Goal: Task Accomplishment & Management: Manage account settings

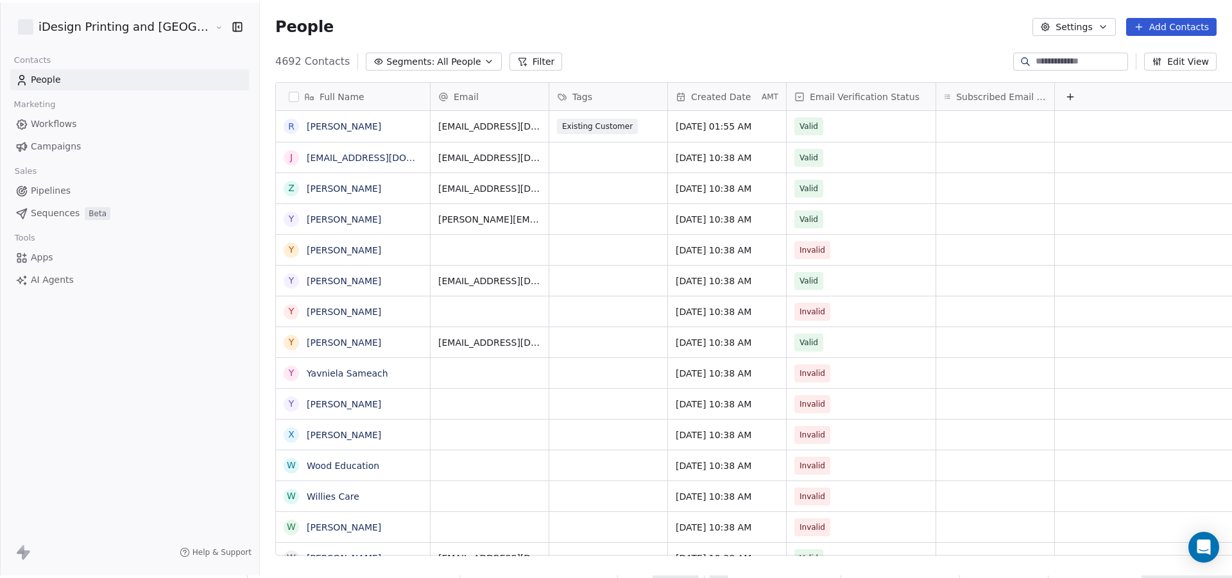
scroll to position [495, 1003]
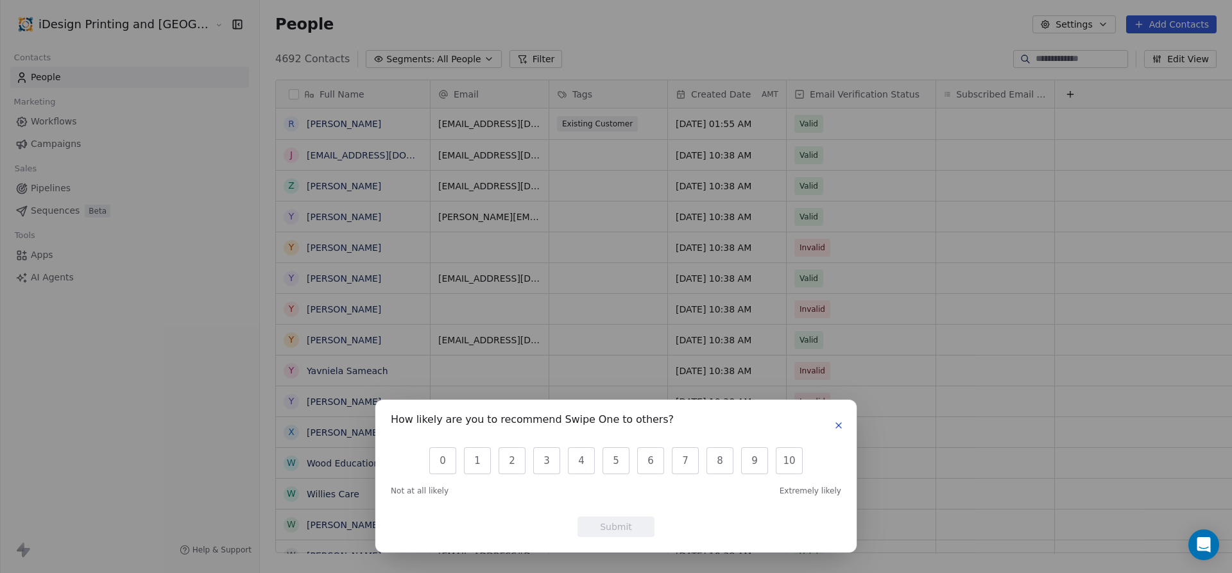
click at [838, 416] on div "How likely are you to recommend Swipe One to others?" at bounding box center [616, 425] width 450 height 21
click at [838, 421] on icon "button" at bounding box center [839, 425] width 10 height 10
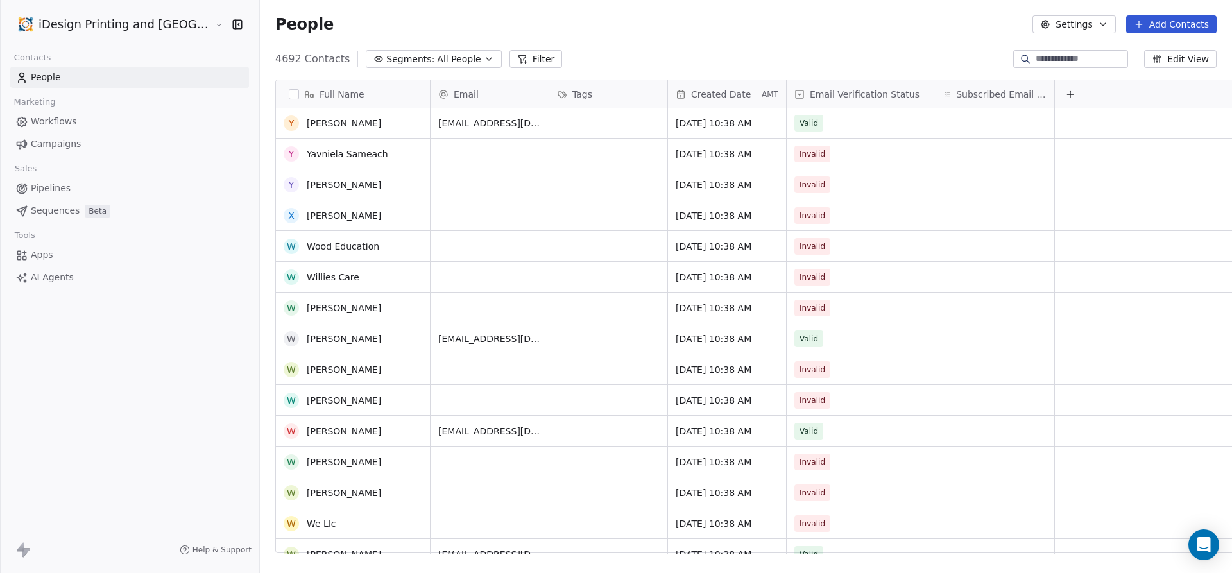
scroll to position [0, 0]
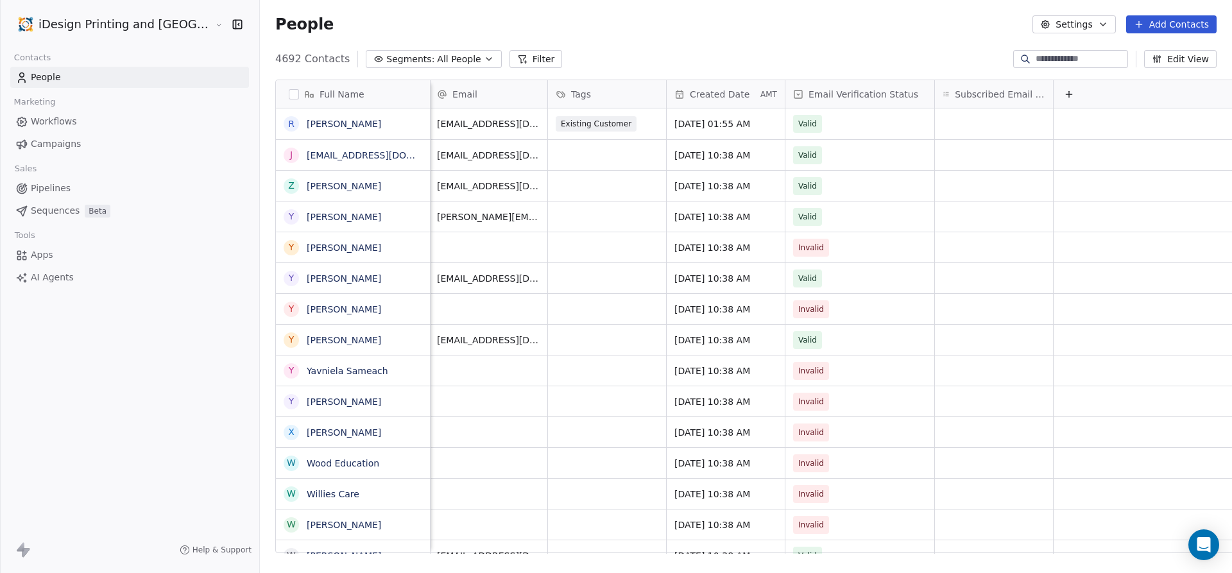
click at [588, 49] on div "4692 Contacts Segments: All People Filter Edit View" at bounding box center [746, 59] width 972 height 21
click at [509, 57] on button "Filter" at bounding box center [535, 59] width 53 height 18
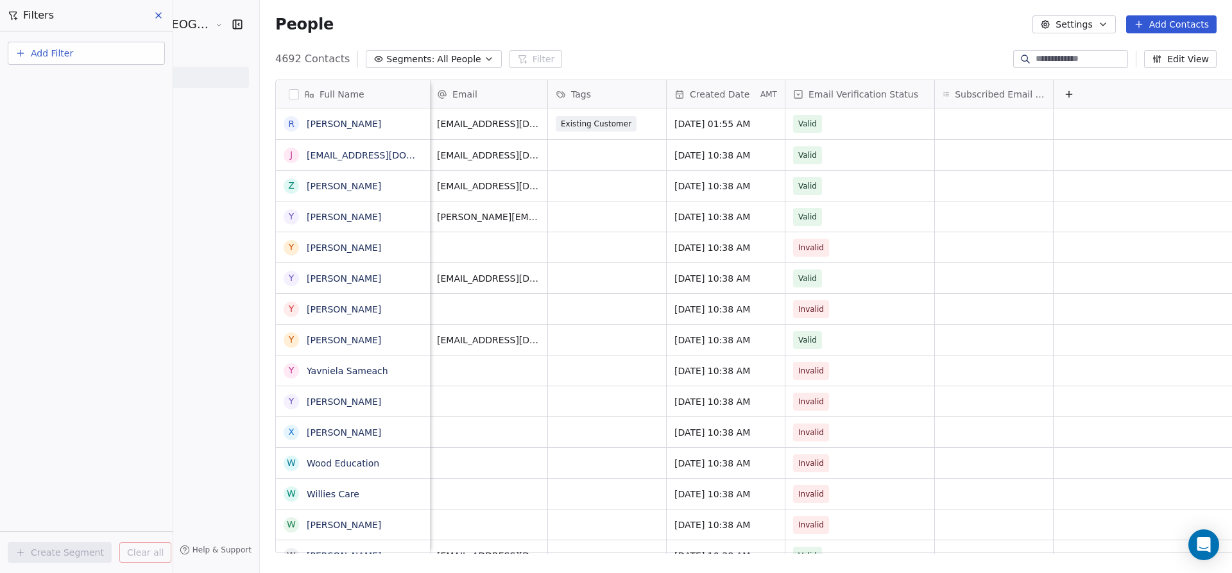
click at [31, 51] on span "Add Filter" at bounding box center [52, 53] width 42 height 13
click at [67, 85] on span "Contact properties" at bounding box center [62, 83] width 83 height 13
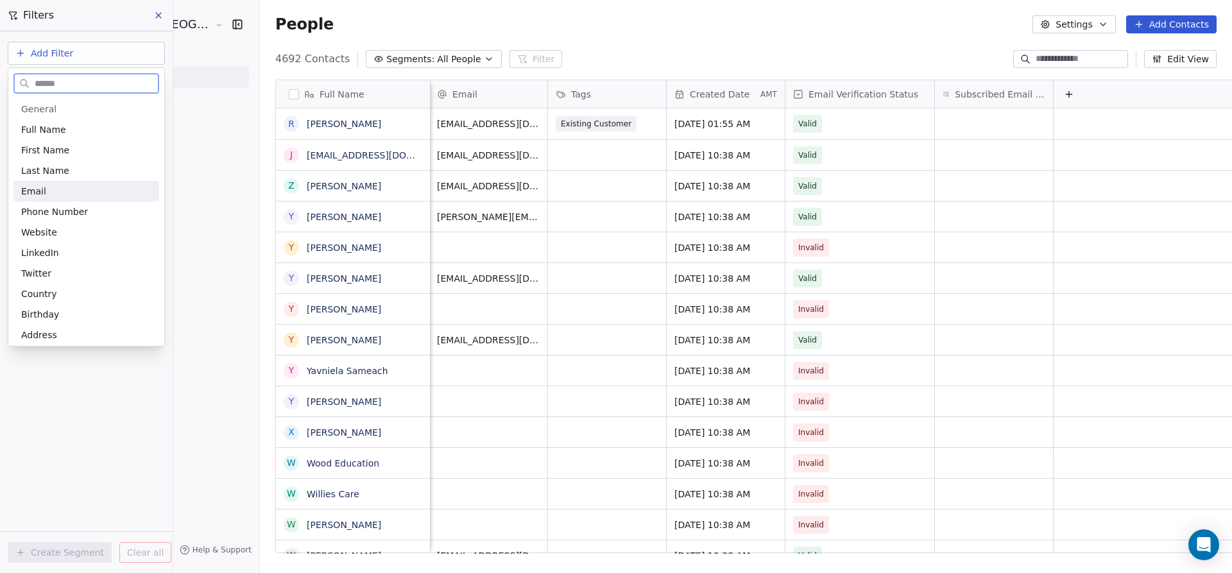
click at [51, 191] on div "Email" at bounding box center [86, 191] width 130 height 13
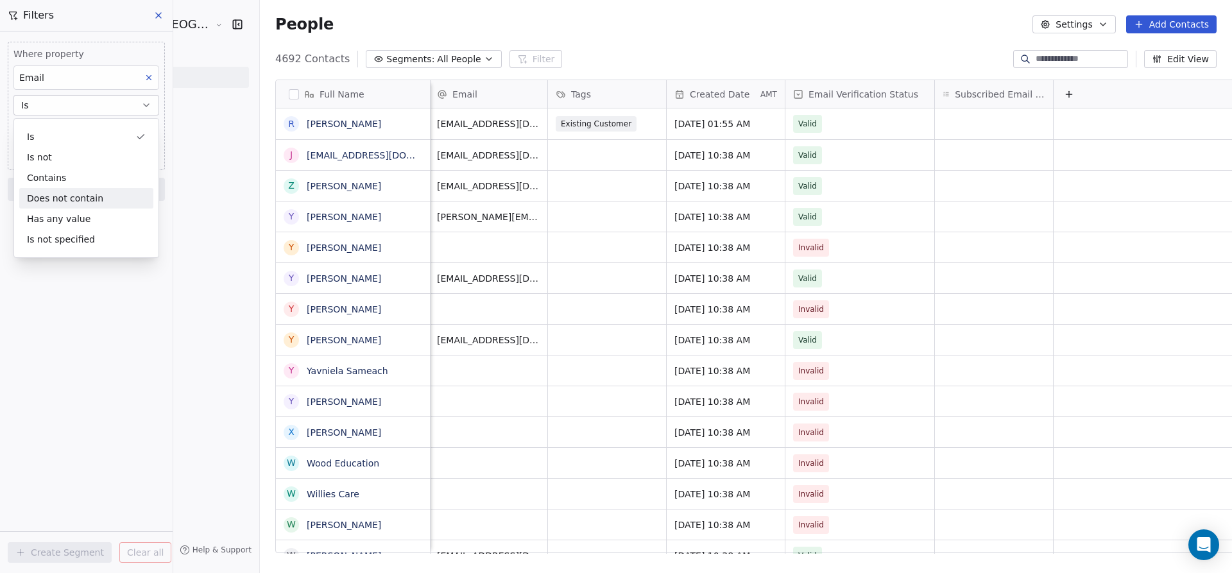
click at [85, 191] on div "Does not contain" at bounding box center [86, 198] width 134 height 21
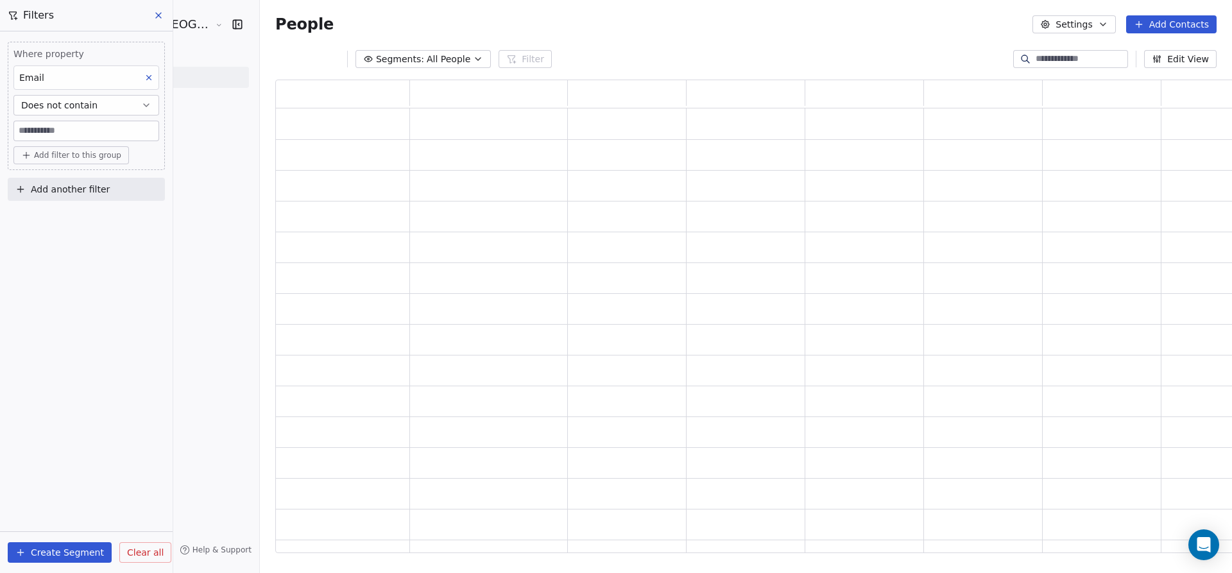
click at [114, 111] on button "Does not contain" at bounding box center [86, 105] width 146 height 21
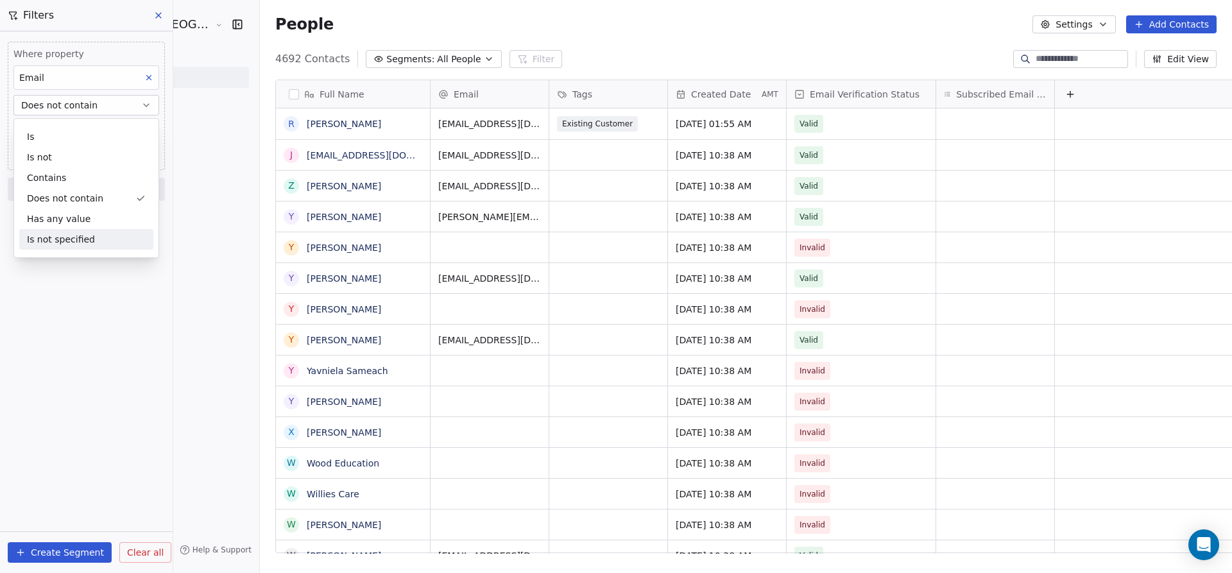
click at [78, 234] on div "Is not specified" at bounding box center [86, 239] width 134 height 21
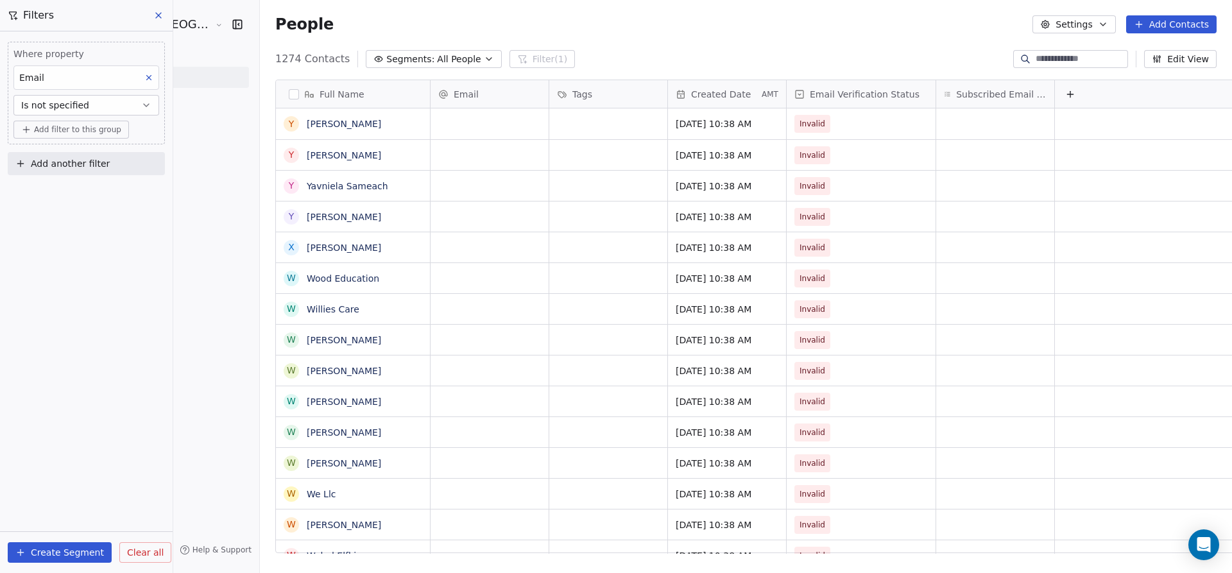
click at [89, 246] on div "Where property Email Is not specified Add filter to this group Add another filt…" at bounding box center [86, 302] width 173 height 542
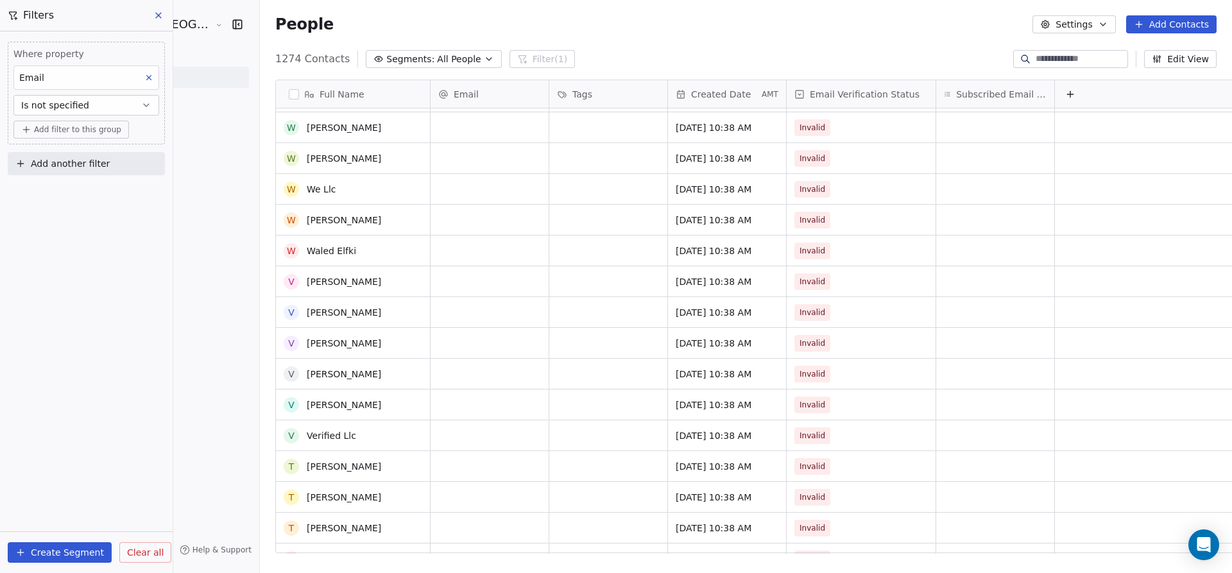
scroll to position [570, 0]
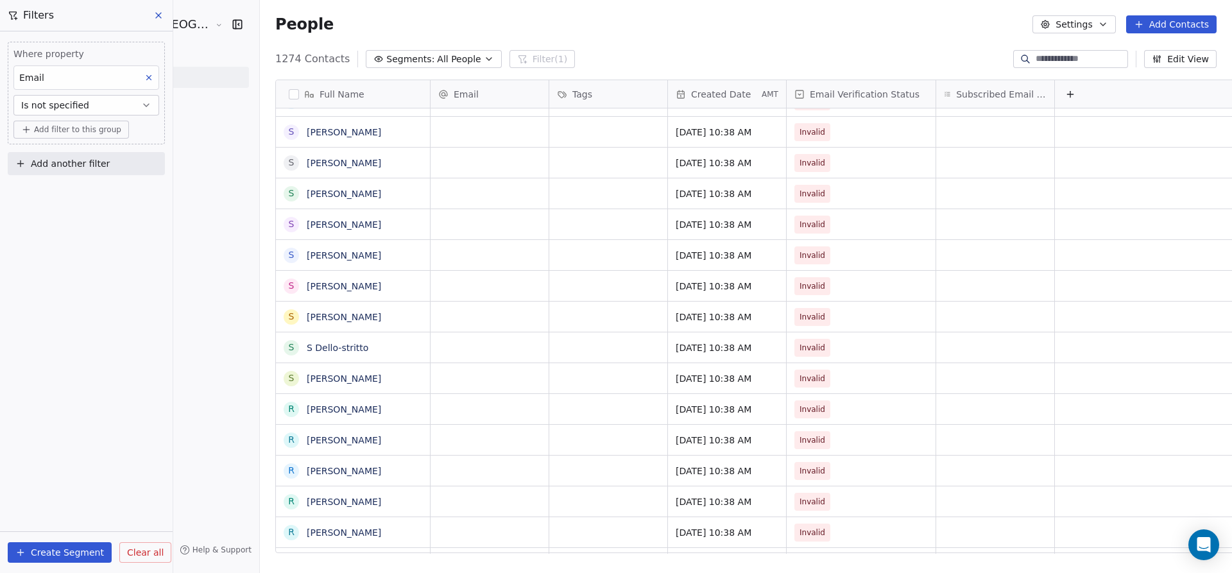
click at [289, 92] on button "button" at bounding box center [294, 94] width 10 height 10
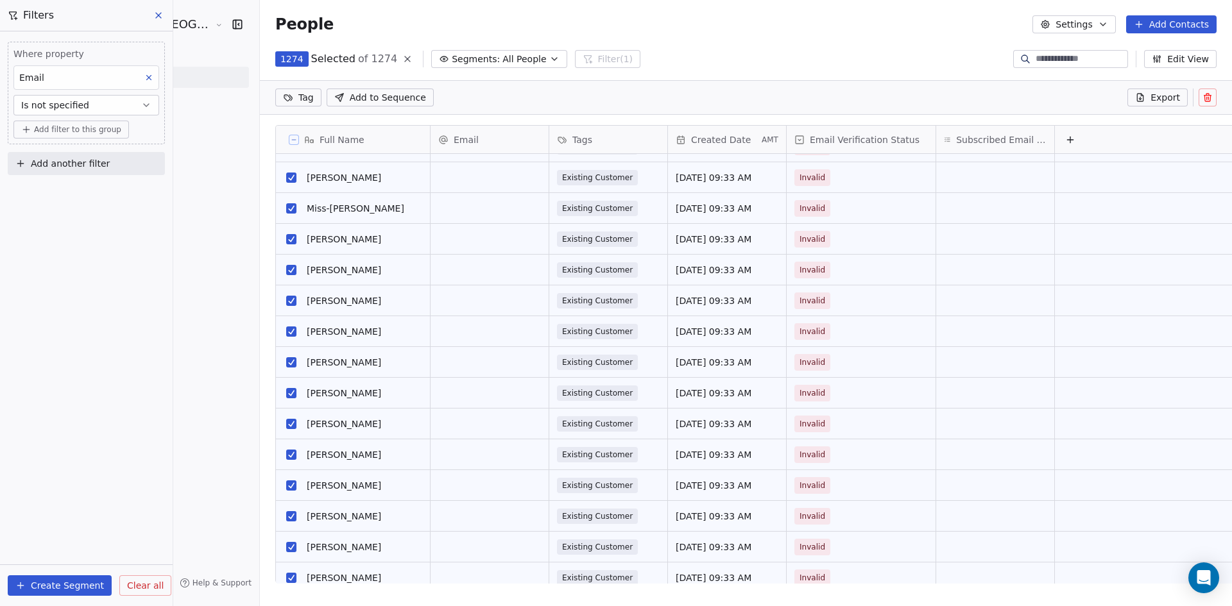
scroll to position [24906, 0]
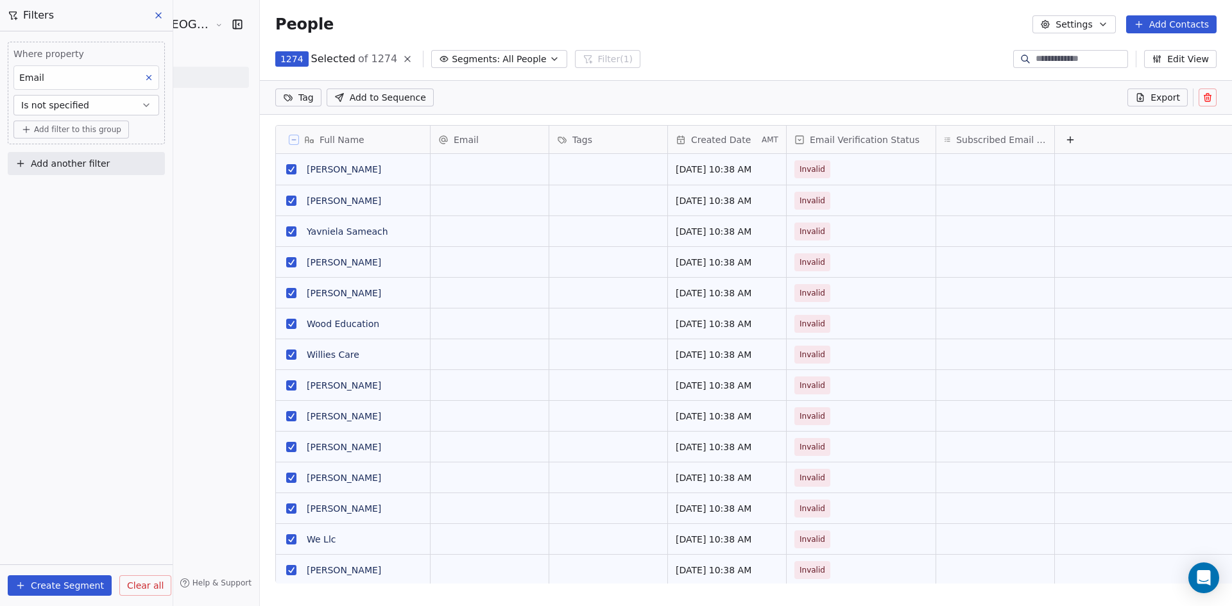
click at [402, 54] on icon at bounding box center [407, 59] width 10 height 10
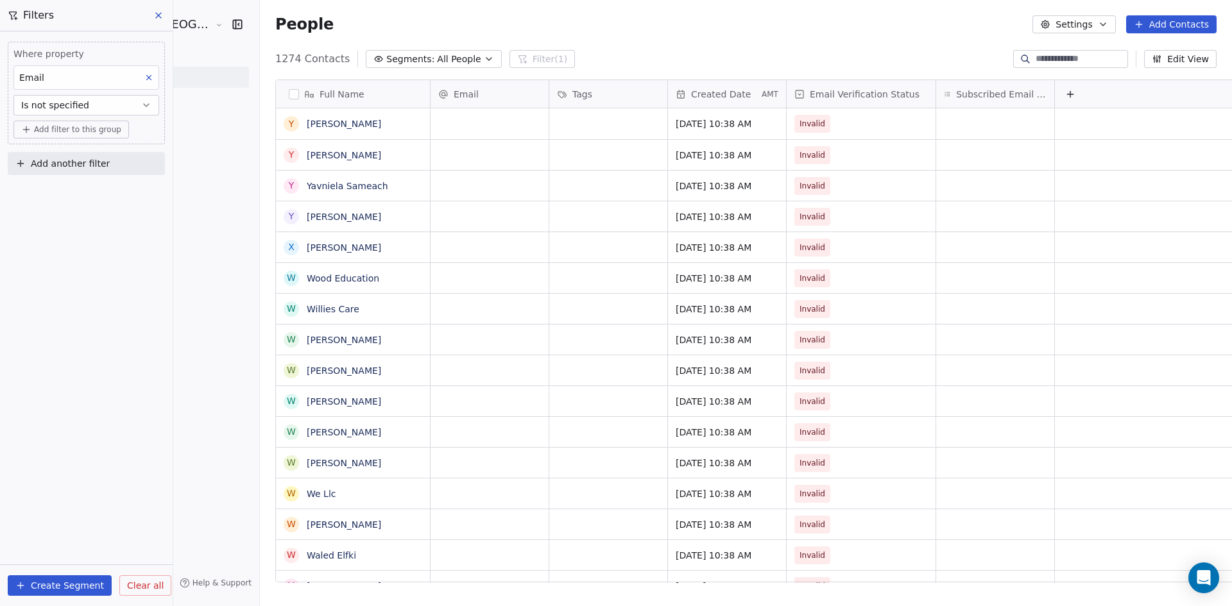
click at [156, 17] on icon at bounding box center [158, 15] width 10 height 10
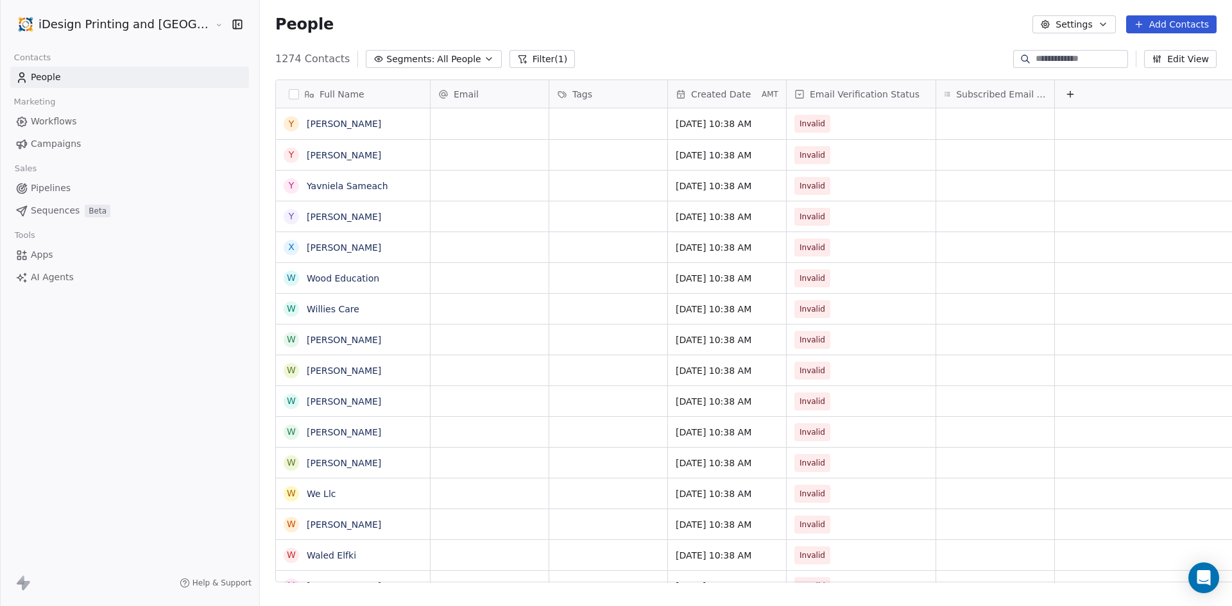
click at [484, 58] on icon "button" at bounding box center [489, 59] width 10 height 10
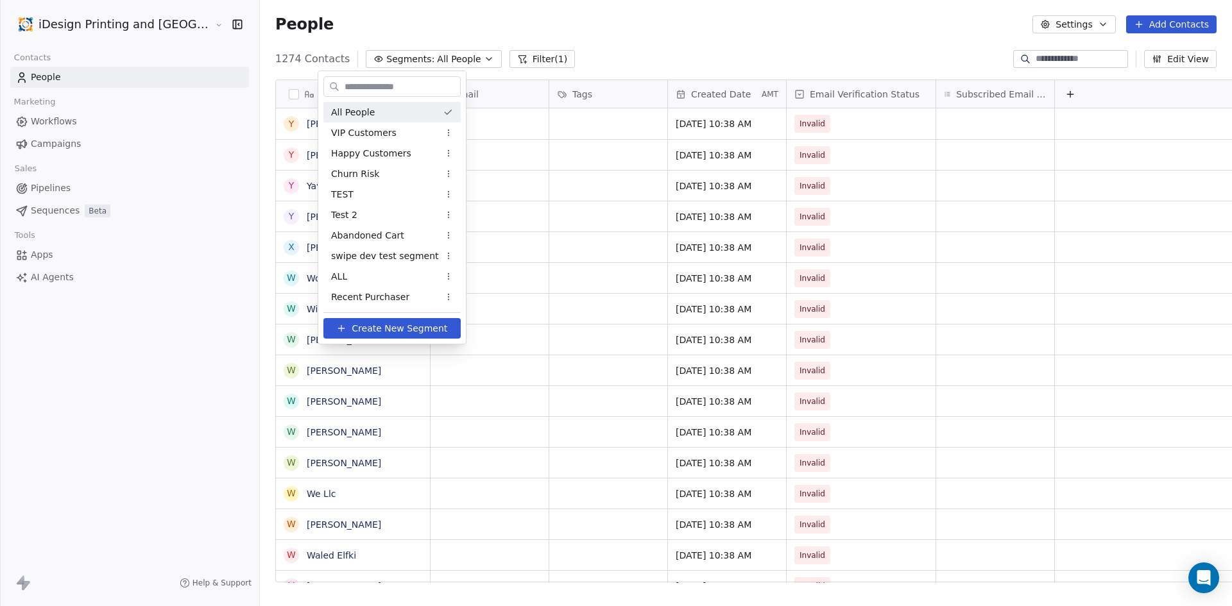
click at [587, 50] on html "iDesign Printing and Copy Center Contacts People Marketing Workflows Campaigns …" at bounding box center [616, 303] width 1232 height 606
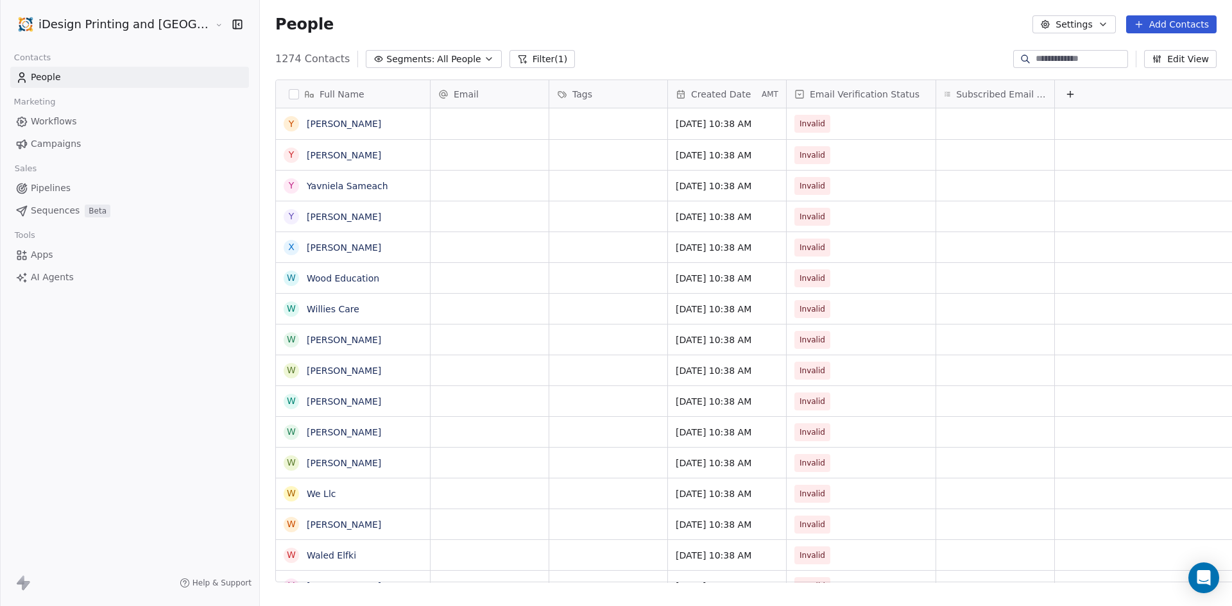
click at [509, 51] on button "Filter (1)" at bounding box center [542, 59] width 66 height 18
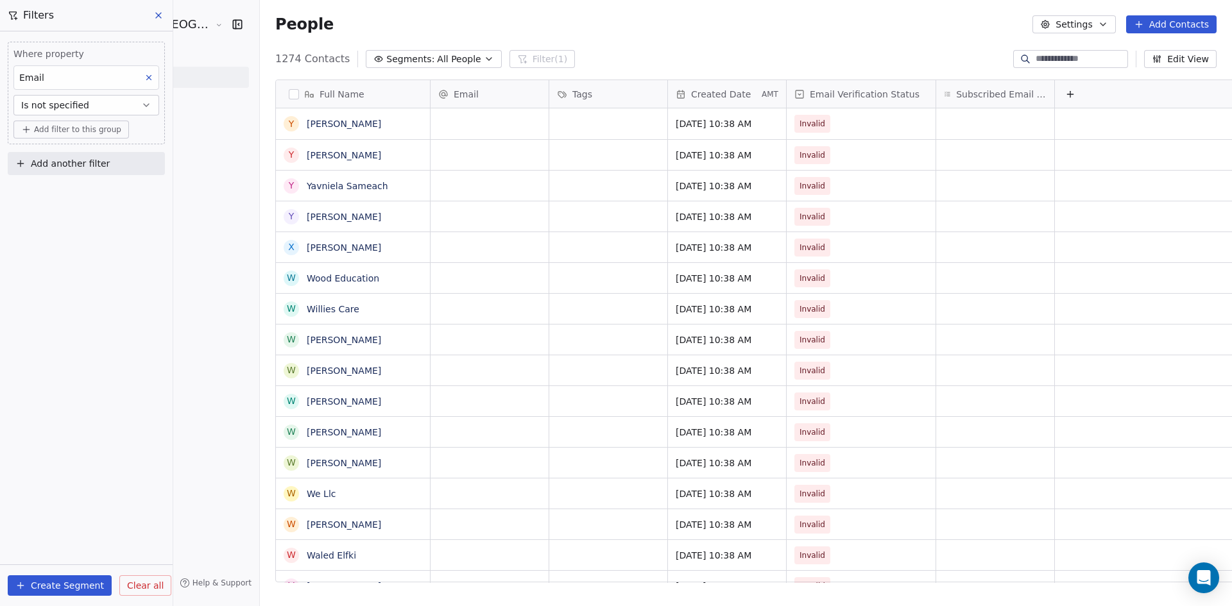
click at [150, 593] on button "Clear all" at bounding box center [145, 586] width 52 height 21
